Goal: Check status: Check status

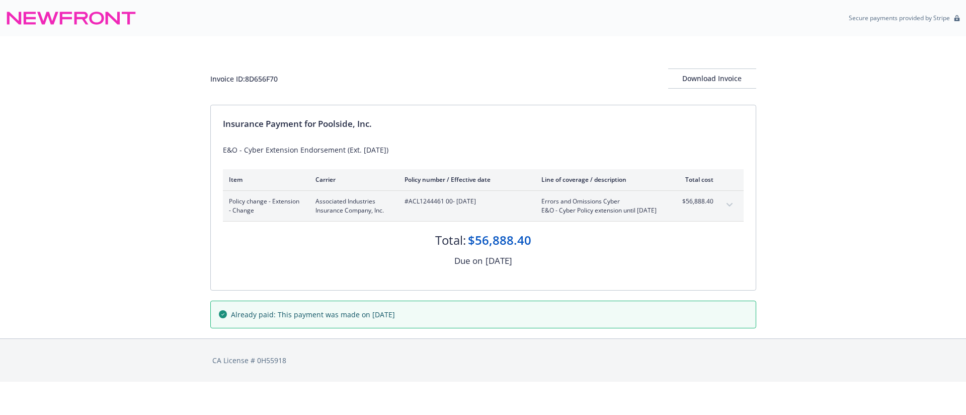
click at [491, 221] on div "Policy change - Extension - Change Associated Industries Insurance Company, Inc…" at bounding box center [483, 206] width 521 height 30
click at [727, 197] on button "expand content" at bounding box center [730, 205] width 16 height 16
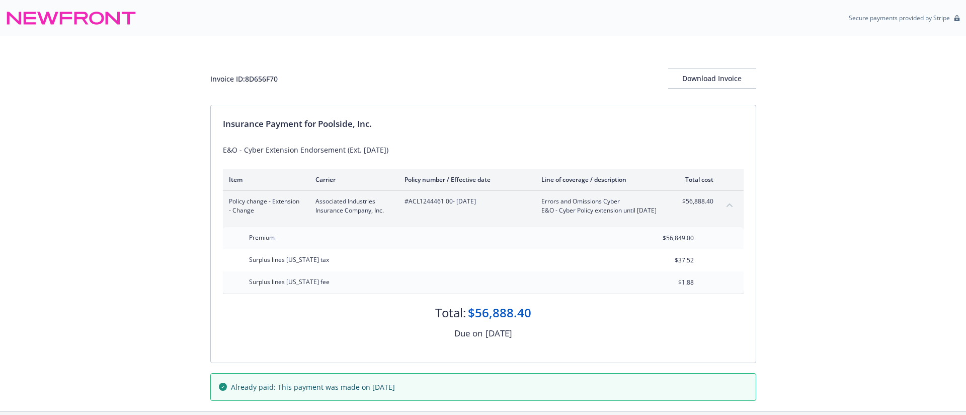
click at [727, 197] on button "collapse content" at bounding box center [730, 205] width 16 height 16
